Goal: Task Accomplishment & Management: Complete application form

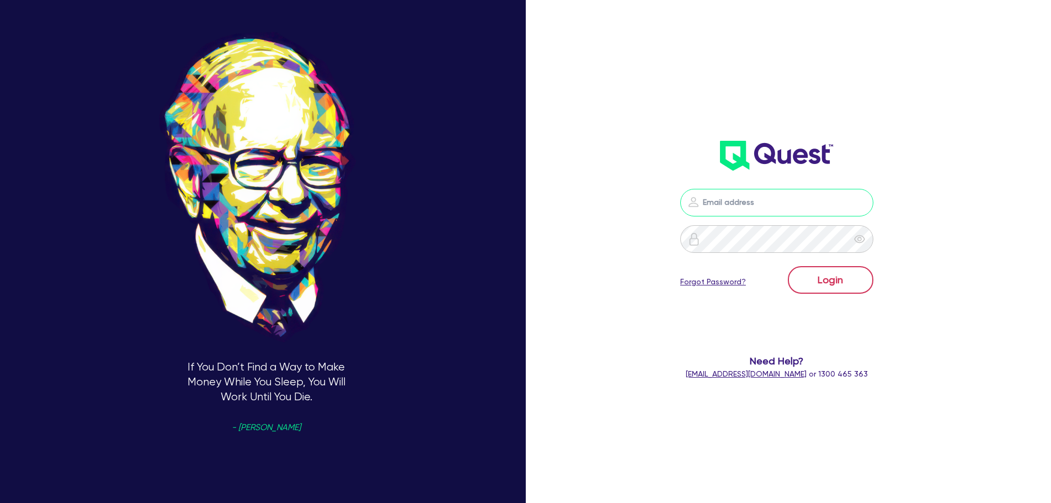
type input "[PERSON_NAME][EMAIL_ADDRESS][DOMAIN_NAME]"
click at [832, 281] on button "Login" at bounding box center [831, 280] width 86 height 28
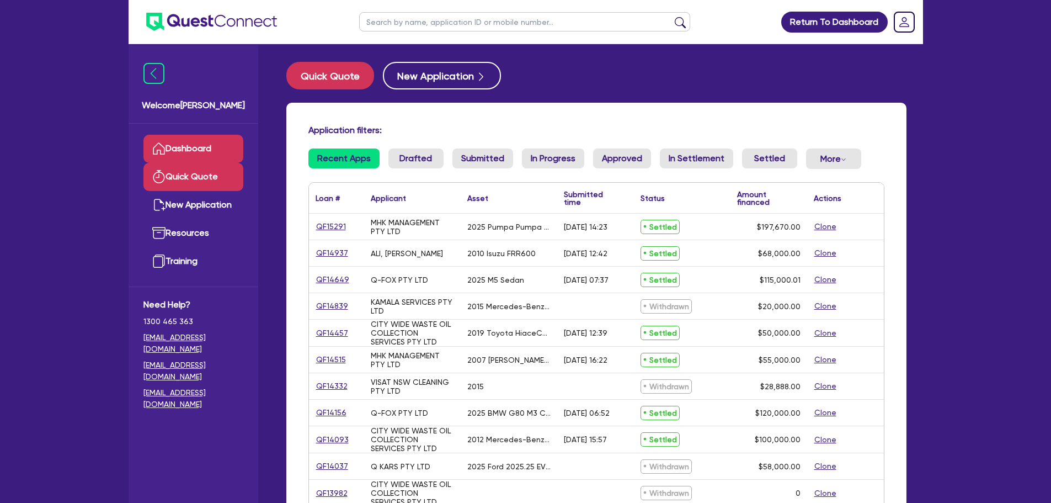
click at [216, 179] on link "Quick Quote" at bounding box center [193, 177] width 100 height 28
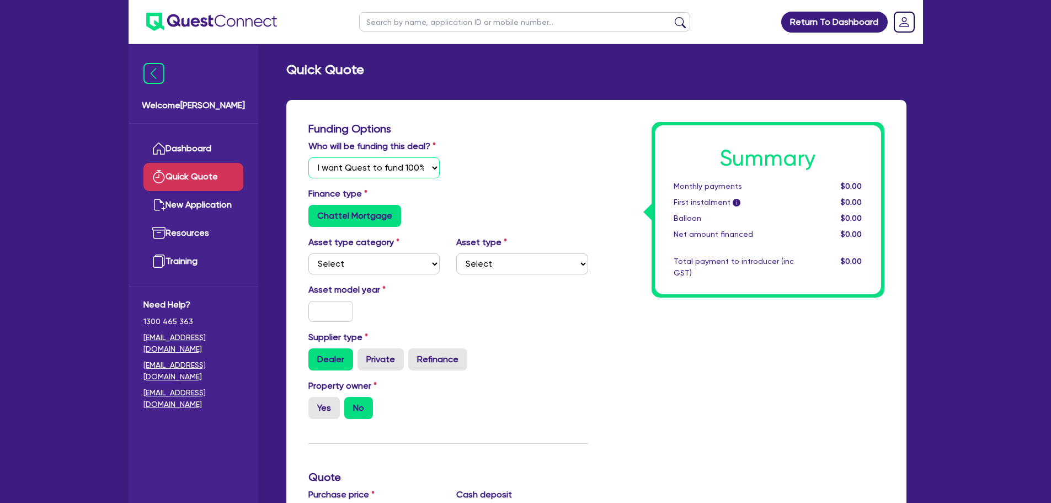
drag, startPoint x: 376, startPoint y: 166, endPoint x: 375, endPoint y: 177, distance: 10.6
click at [376, 166] on select "Select I will fund 100% I will co-fund with Quest I want Quest to fund 100% Oth…" at bounding box center [375, 167] width 132 height 21
select select "Quest Finance - Platform Funding"
click at [309, 157] on select "Select I will fund 100% I will co-fund with Quest I want Quest to fund 100% Oth…" at bounding box center [375, 167] width 132 height 21
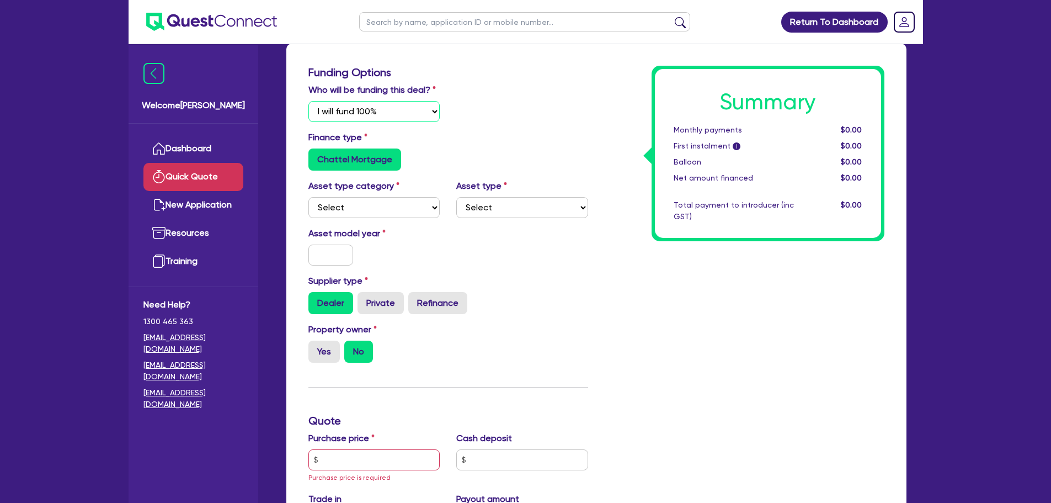
scroll to position [110, 0]
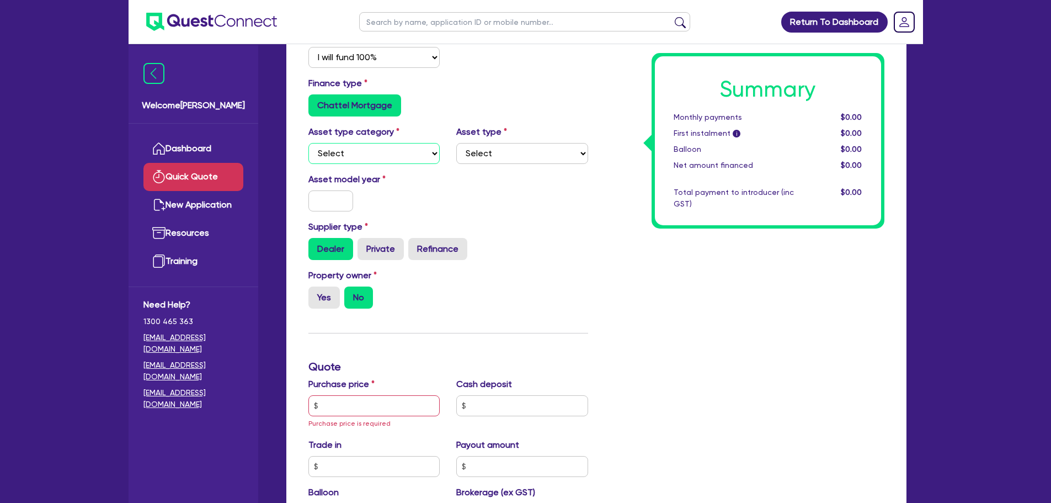
click at [368, 155] on select "Select Cars and light trucks Primary assets Secondary assets Tertiary assets" at bounding box center [375, 153] width 132 height 21
select select "CARS_AND_LIGHT_TRUCKS"
click at [309, 143] on select "Select Cars and light trucks Primary assets Secondary assets Tertiary assets" at bounding box center [375, 153] width 132 height 21
drag, startPoint x: 538, startPoint y: 155, endPoint x: 533, endPoint y: 162, distance: 9.2
click at [538, 155] on select "Select Passenger vehicles Vans and utes Light trucks up to 4.5 tonne" at bounding box center [522, 153] width 132 height 21
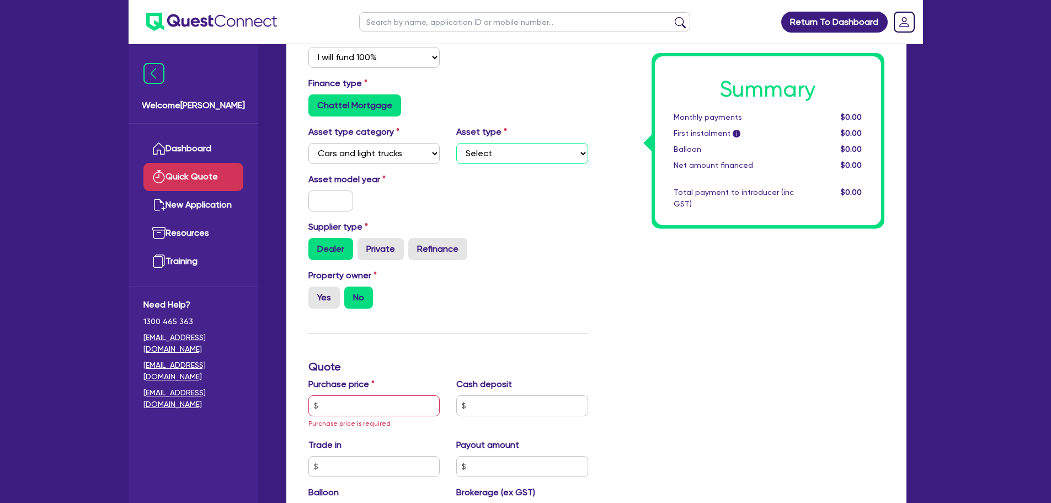
select select "PASSENGER_VEHICLES"
click at [456, 143] on select "Select Passenger vehicles Vans and utes Light trucks up to 4.5 tonne" at bounding box center [522, 153] width 132 height 21
click at [331, 202] on input "text" at bounding box center [331, 200] width 45 height 21
type input "2025"
click at [406, 295] on div "Yes No" at bounding box center [375, 297] width 132 height 22
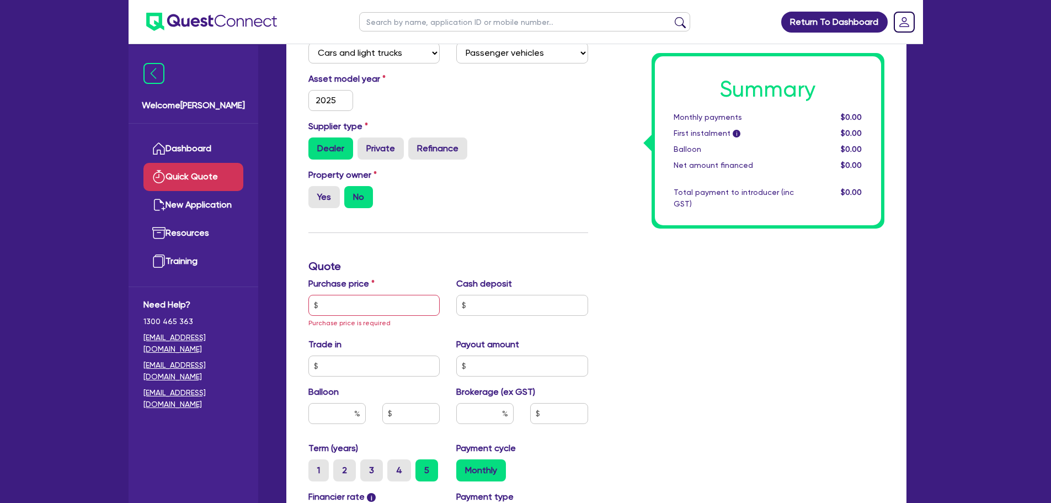
scroll to position [221, 0]
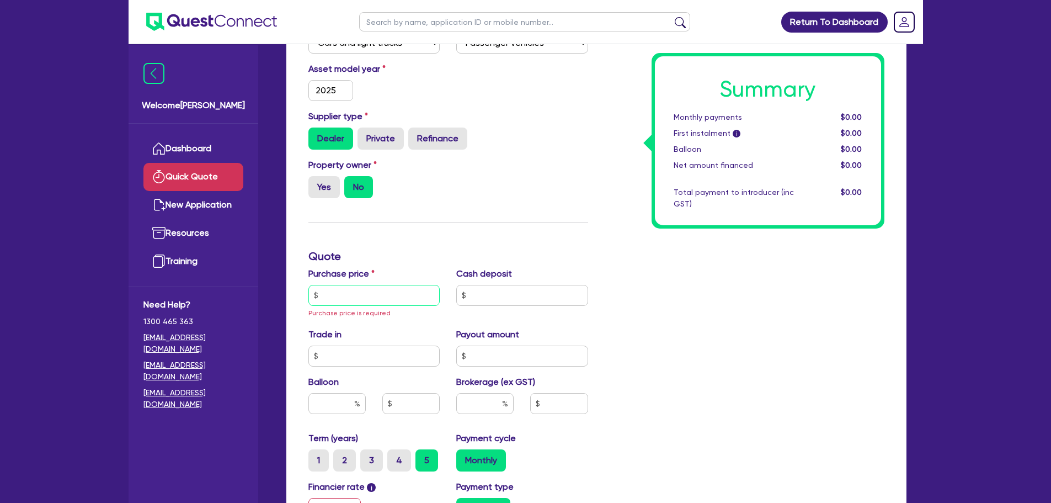
click at [381, 291] on input "text" at bounding box center [375, 295] width 132 height 21
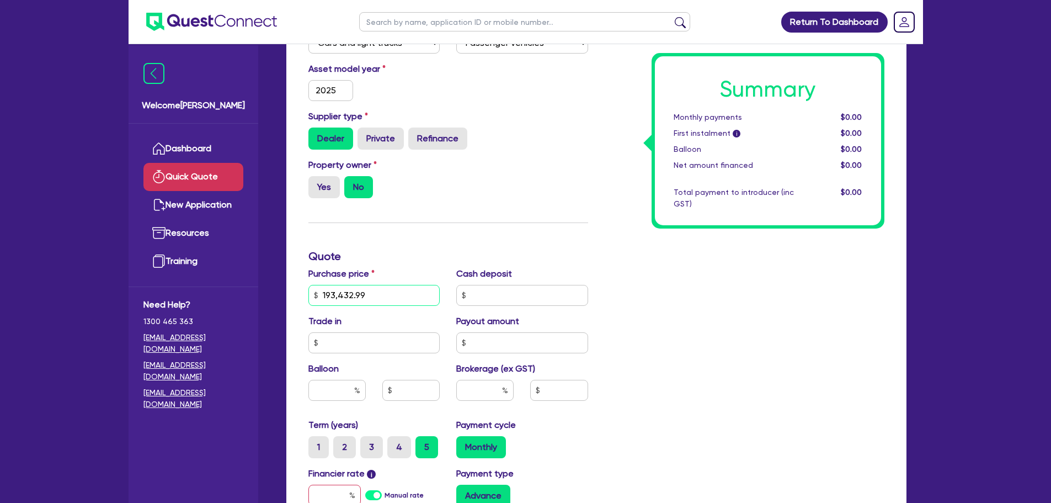
type input "193,432.99"
click at [620, 296] on div "Summary Monthly payments $0.00 First instalment i $0.00 Balloon $0.00 Net amoun…" at bounding box center [745, 262] width 296 height 722
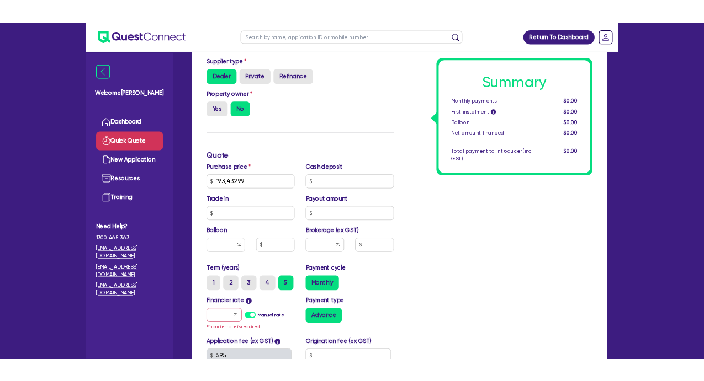
scroll to position [331, 0]
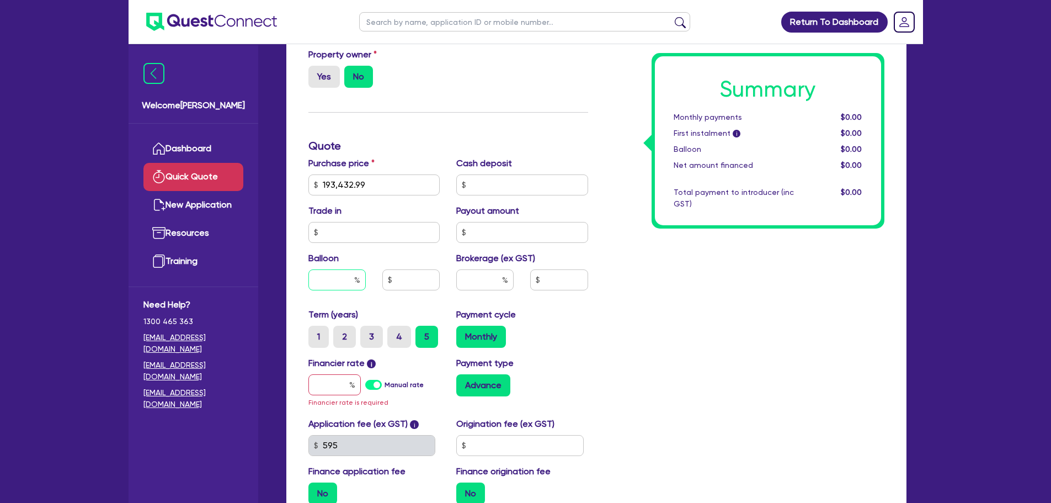
click at [323, 280] on input "text" at bounding box center [337, 279] width 57 height 21
type input "40"
click at [474, 277] on input "text" at bounding box center [484, 279] width 57 height 21
type input "6"
click at [662, 317] on div "Summary Monthly payments $0.00 First instalment i $0.00 Balloon $0.00 Net amoun…" at bounding box center [745, 152] width 296 height 722
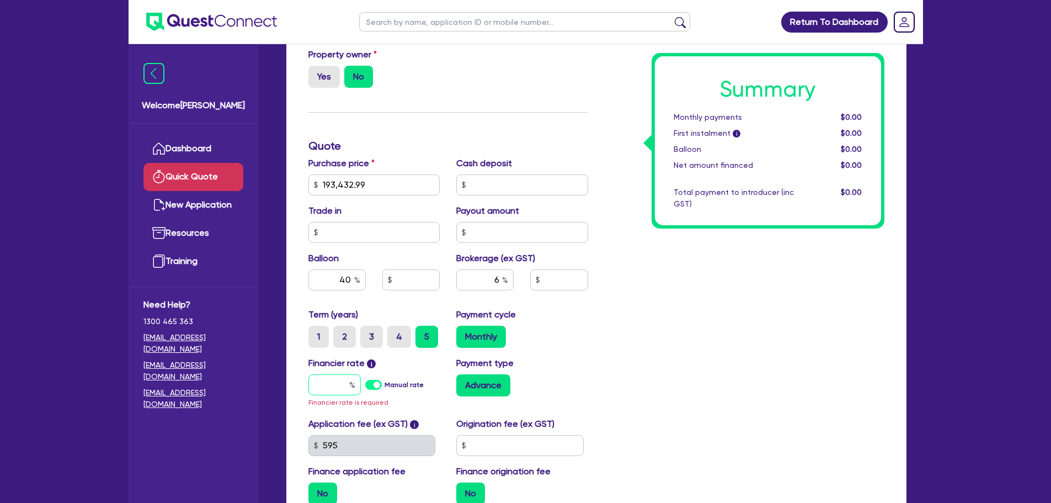
click at [335, 384] on input "text" at bounding box center [335, 384] width 52 height 21
type input "9"
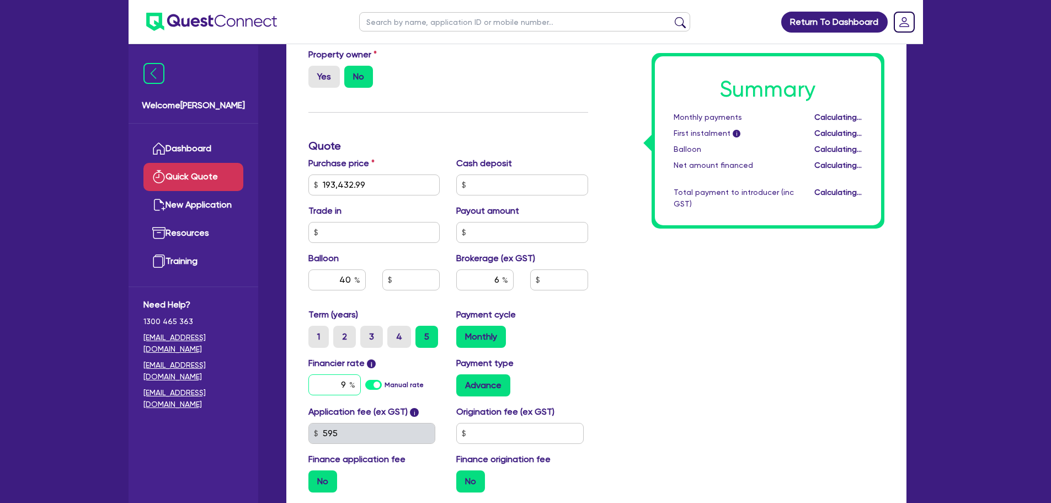
type input "77,373.2"
type input "11,605.98"
type input "77,373.2"
type input "11,605.98"
type input "9."
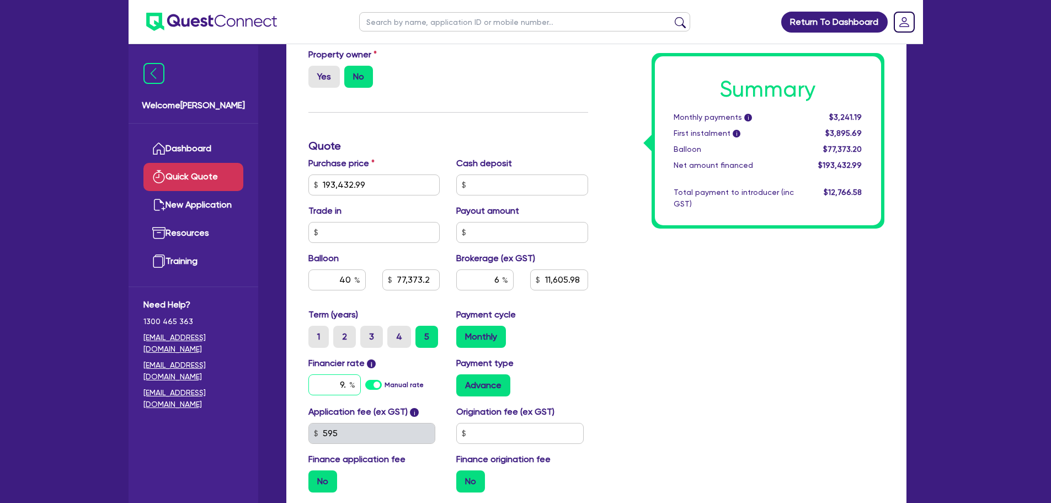
type input "77,373.2"
type input "11,605.98"
type input "9.9"
type input "77,373.2"
type input "11,605.98"
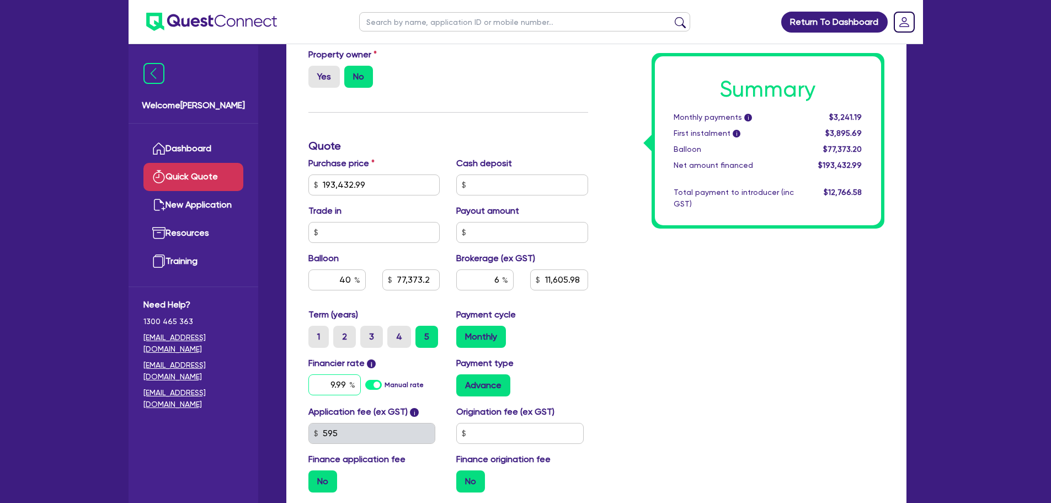
type input "9.99"
type input "77,373.2"
type input "11,605.98"
type input "77,373.2"
type input "11,605.98"
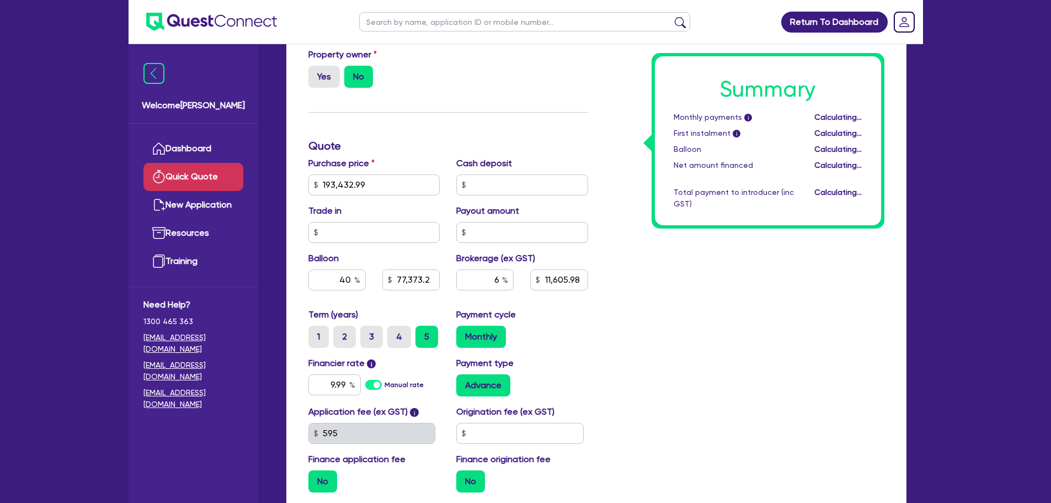
click at [603, 348] on div "Summary Monthly payments i Calculating... First instalment i Calculating... Bal…" at bounding box center [745, 146] width 296 height 710
click at [483, 184] on input "text" at bounding box center [522, 184] width 132 height 21
paste input "45,187.99"
type input "45,187.99"
type input "77,373.2"
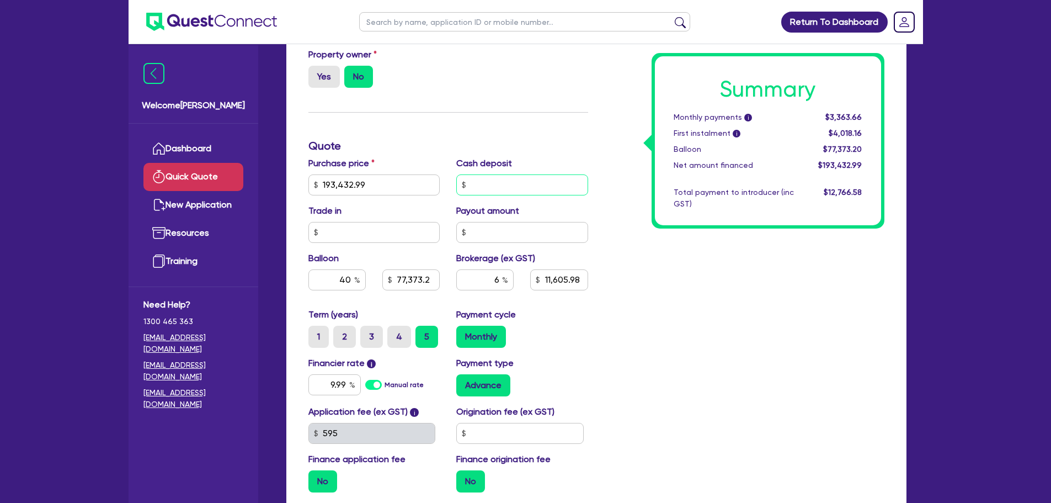
type input "11,605.98"
type input "45,187.99"
type input "77,373.2"
type input "11,605.98"
click at [647, 256] on div "Summary Monthly payments i $3,363.66 First instalment i $4,018.16 Balloon $77,3…" at bounding box center [745, 146] width 296 height 710
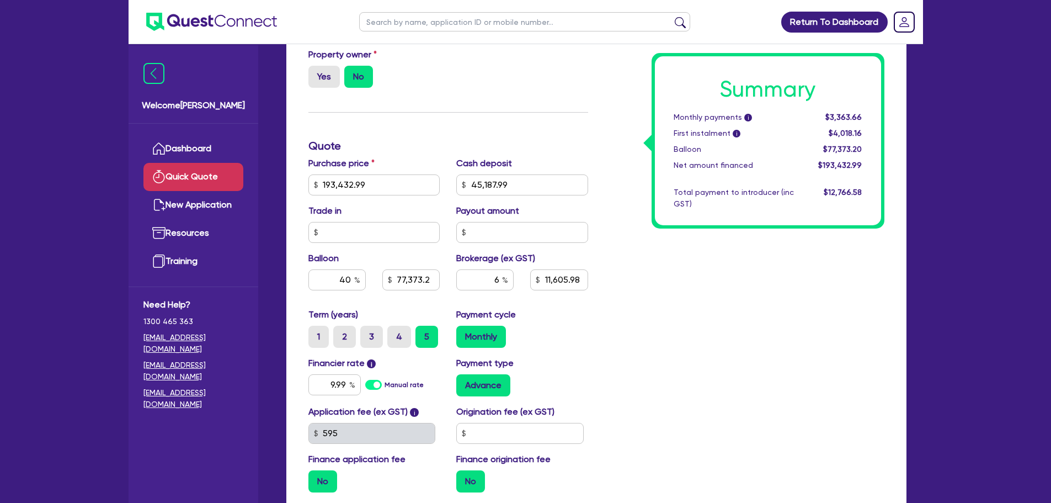
type input "77,373.2"
type input "8,894.7"
drag, startPoint x: 836, startPoint y: 193, endPoint x: 880, endPoint y: 193, distance: 44.2
click at [880, 193] on div "Summary Monthly payments i $2,348.87 First instalment i $3,003.37 Balloon $77,3…" at bounding box center [768, 140] width 226 height 169
click at [754, 279] on div "Summary Monthly payments i $2,348.87 First instalment i $3,003.37 Balloon $77,3…" at bounding box center [745, 146] width 296 height 710
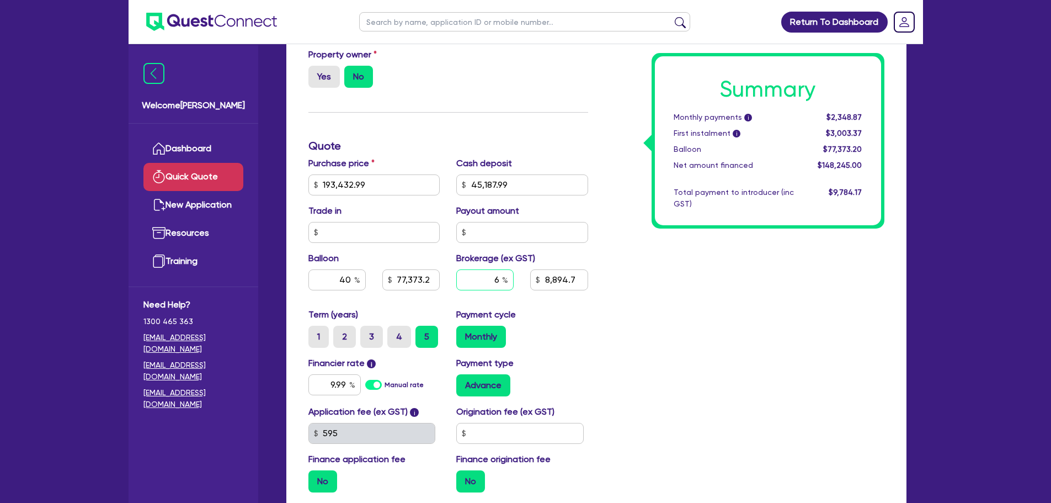
drag, startPoint x: 492, startPoint y: 279, endPoint x: 531, endPoint y: 278, distance: 39.2
click at [531, 278] on div "6 8,894.7" at bounding box center [522, 284] width 148 height 30
type input "77,373.2"
type input "8"
type input "8,894.7"
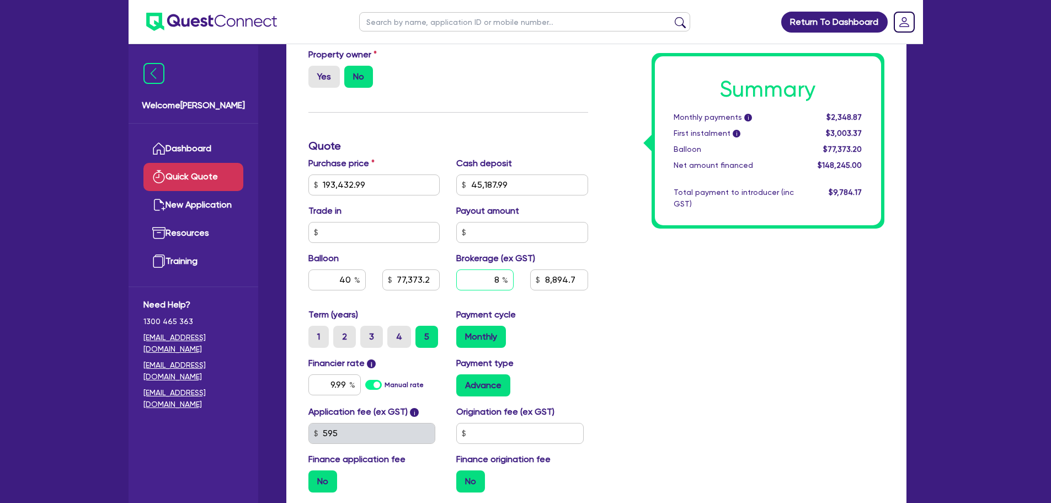
type input "8"
type input "77,373.2"
type input "8,894.7"
click at [646, 334] on div "Summary Monthly payments i $2,348.87 First instalment i $3,003.37 Balloon $77,3…" at bounding box center [745, 146] width 296 height 710
type input "77,373.2"
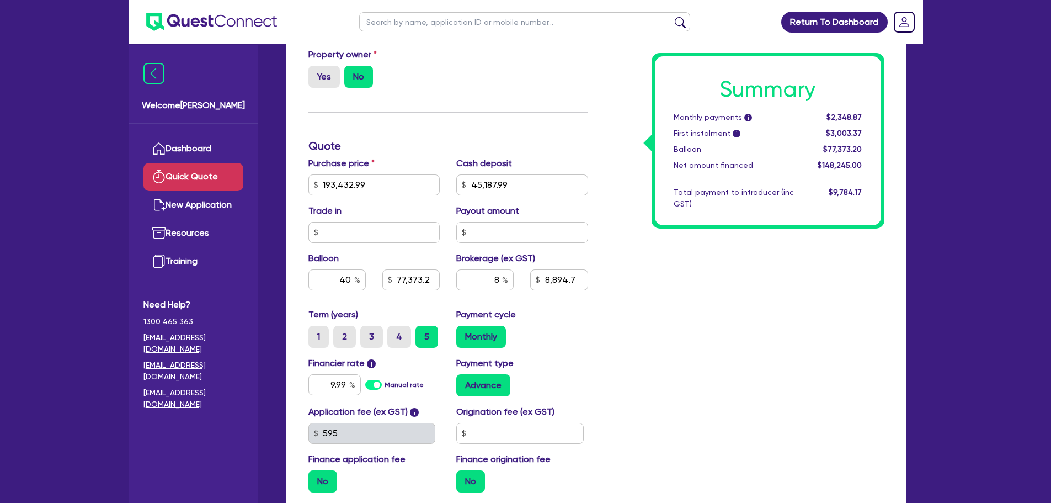
type input "11,859.6"
drag, startPoint x: 488, startPoint y: 278, endPoint x: 526, endPoint y: 276, distance: 37.6
click at [526, 276] on div "8 11,859.6" at bounding box center [522, 284] width 148 height 30
type input "77,373.2"
type input "6"
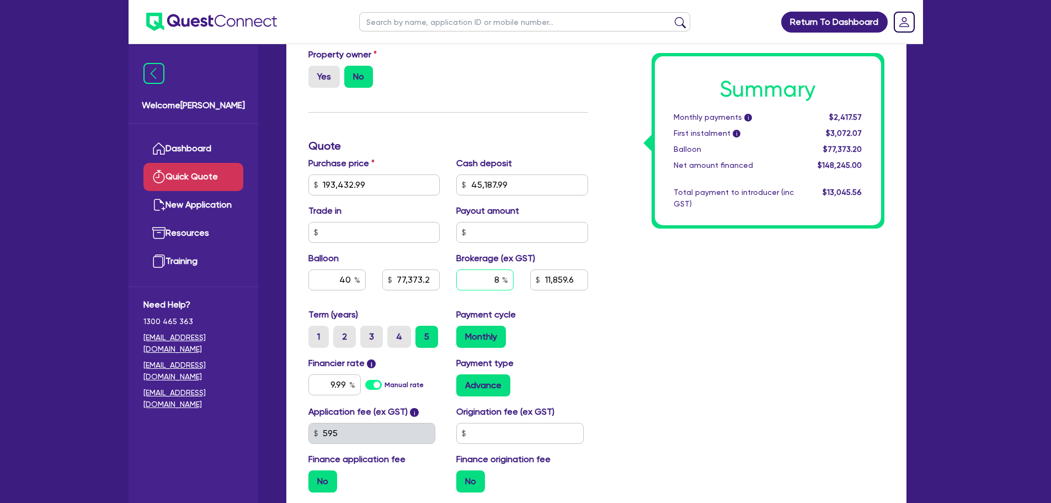
type input "11,859.6"
type input "6"
type input "77,373.2"
type input "11,859.6"
type input "77,373.2"
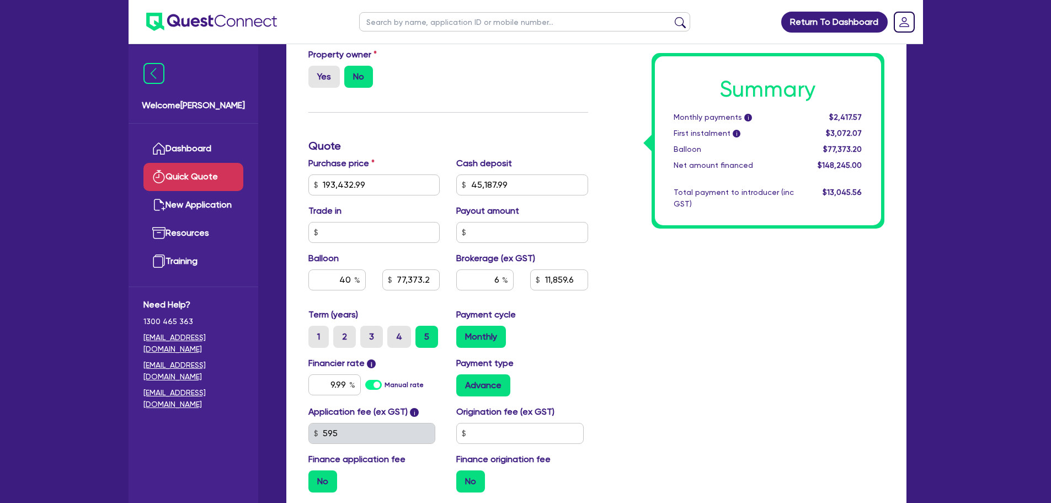
type input "8,894.7"
click at [625, 334] on div "Summary Monthly payments i $2,348.87 First instalment i $3,003.37 Balloon $77,3…" at bounding box center [745, 146] width 296 height 710
